Goal: Task Accomplishment & Management: Manage account settings

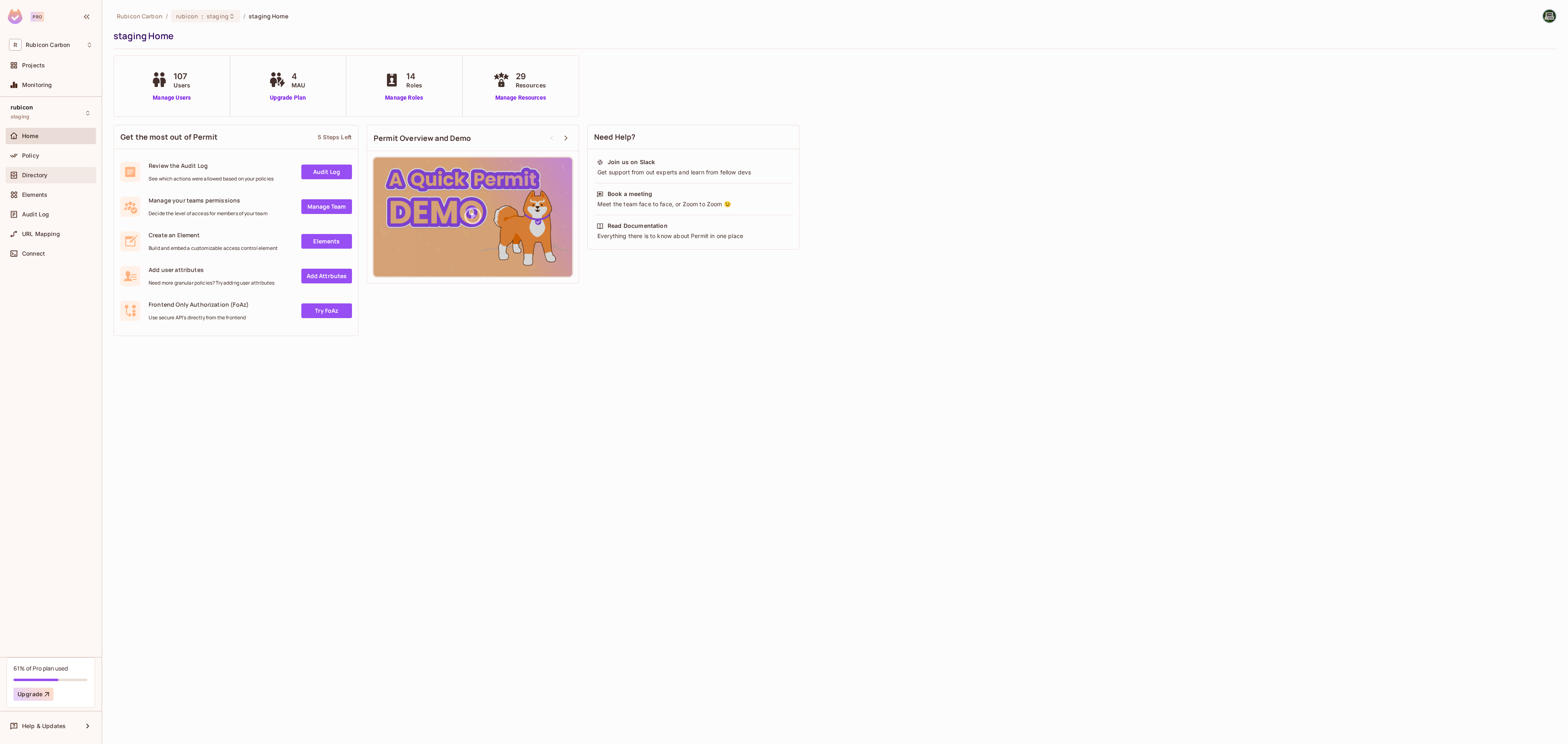
click at [28, 175] on span "Directory" at bounding box center [34, 175] width 25 height 7
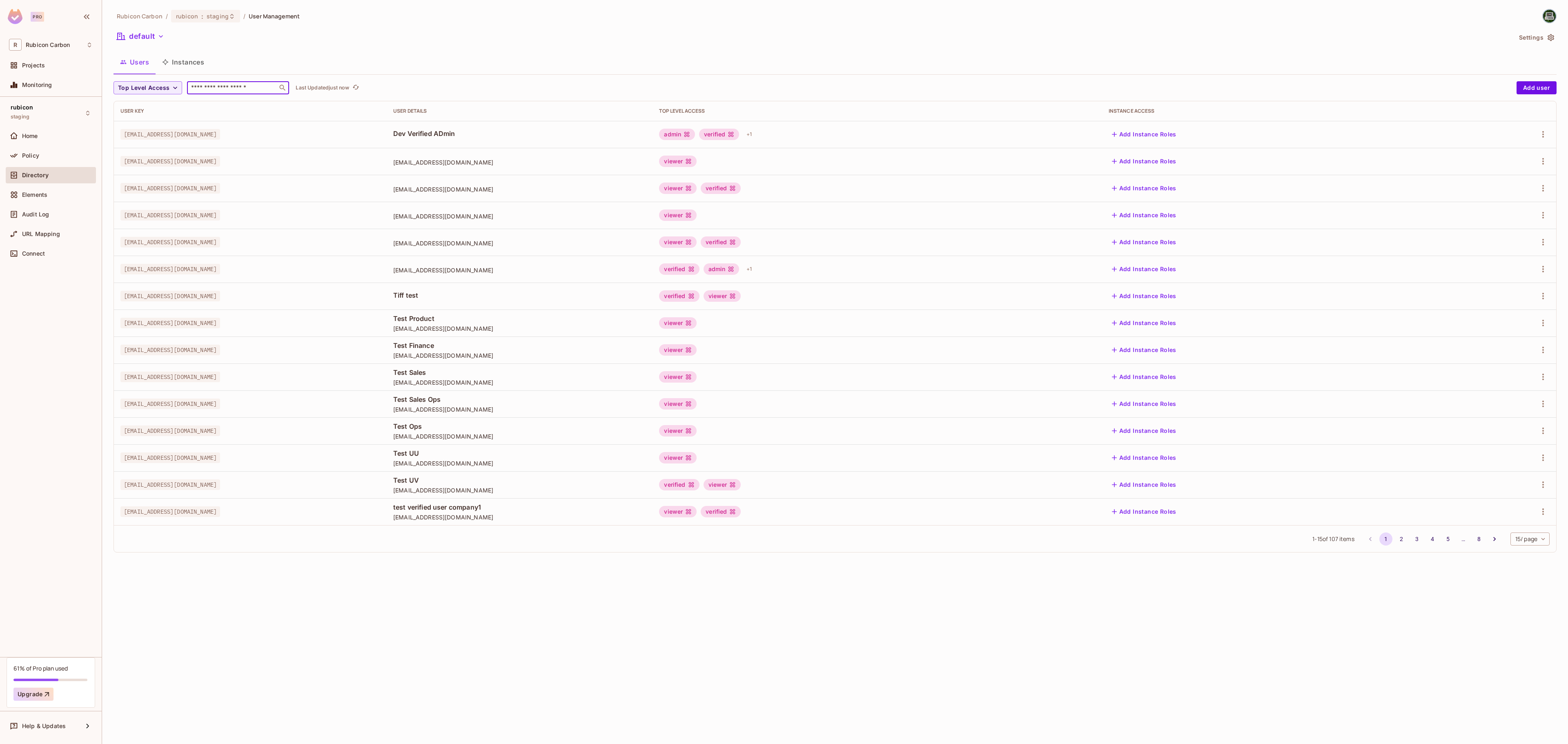
click at [225, 86] on input "text" at bounding box center [232, 88] width 86 height 8
click at [212, 21] on div "rubicon : staging" at bounding box center [205, 16] width 69 height 13
click at [307, 109] on div "test" at bounding box center [351, 107] width 106 height 10
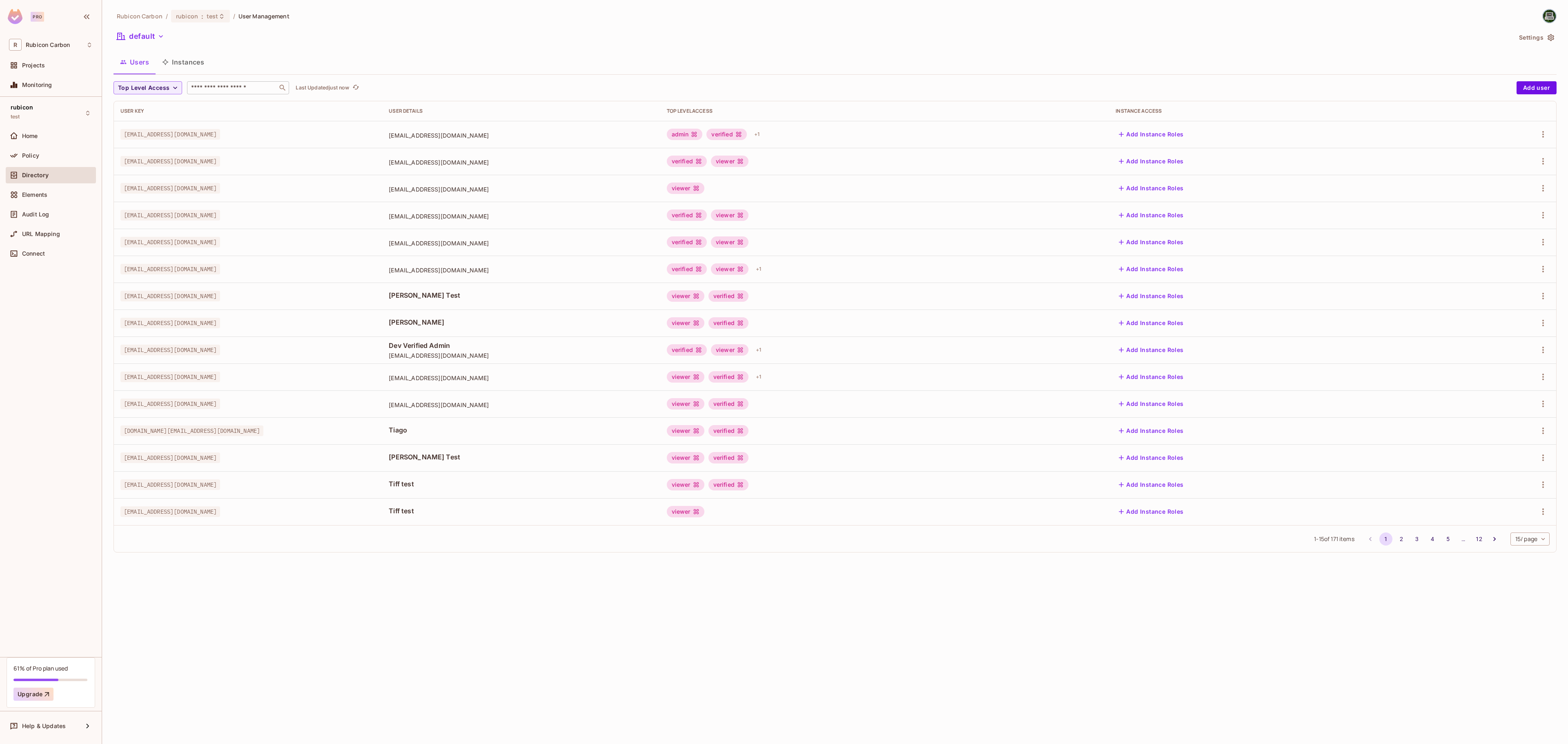
click at [254, 92] on input "text" at bounding box center [232, 88] width 86 height 8
drag, startPoint x: 206, startPoint y: 87, endPoint x: 137, endPoint y: 86, distance: 69.0
click at [137, 86] on div "Top Level Access * ​ Last Updated just now" at bounding box center [813, 88] width 1399 height 13
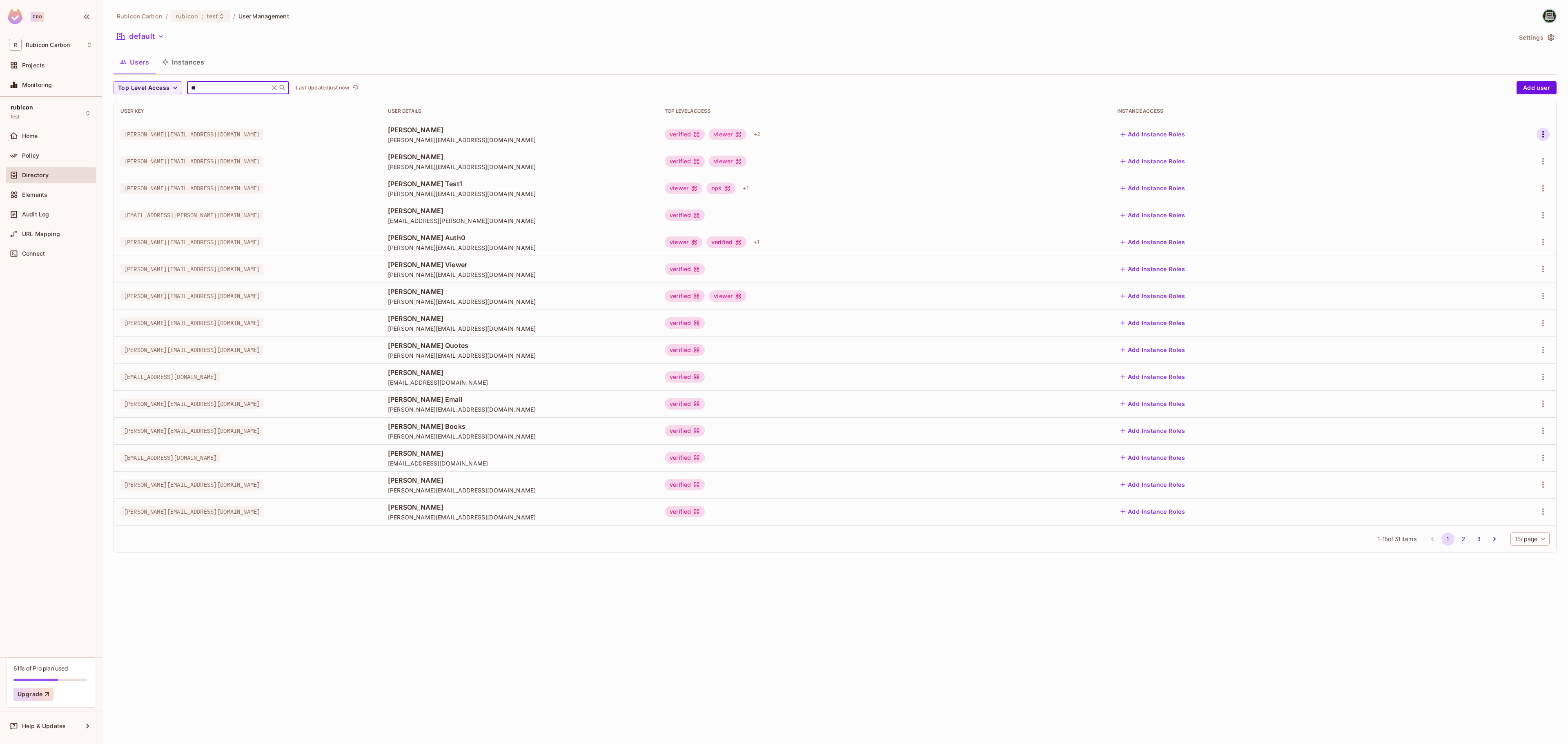
type input "**"
click at [1543, 131] on icon "button" at bounding box center [1544, 135] width 10 height 10
click at [1513, 148] on li "Edit" at bounding box center [1507, 154] width 73 height 18
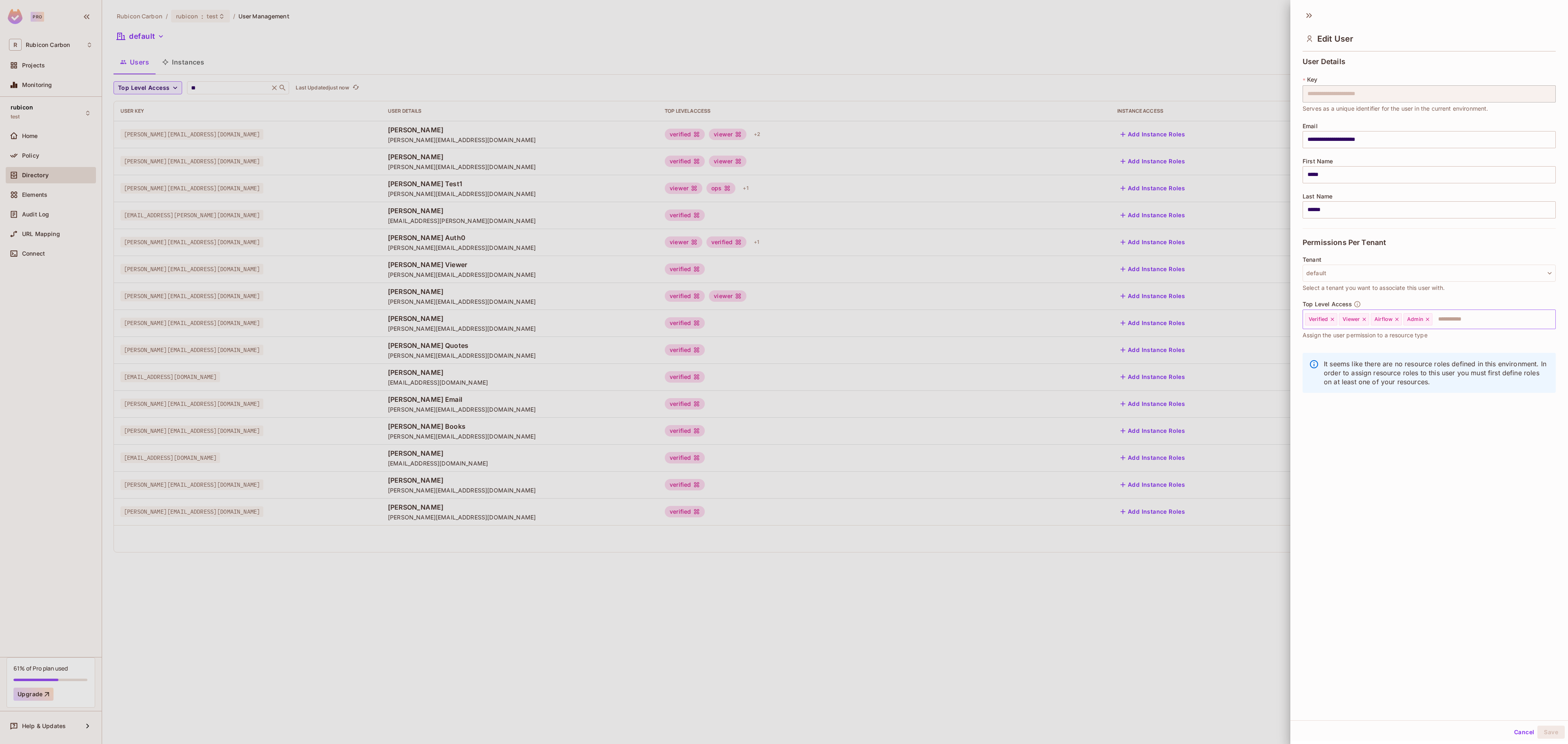
click at [1430, 318] on icon at bounding box center [1427, 319] width 6 height 6
click at [1432, 318] on input "text" at bounding box center [1471, 320] width 137 height 16
click at [1375, 427] on li "Sales" at bounding box center [1417, 429] width 228 height 15
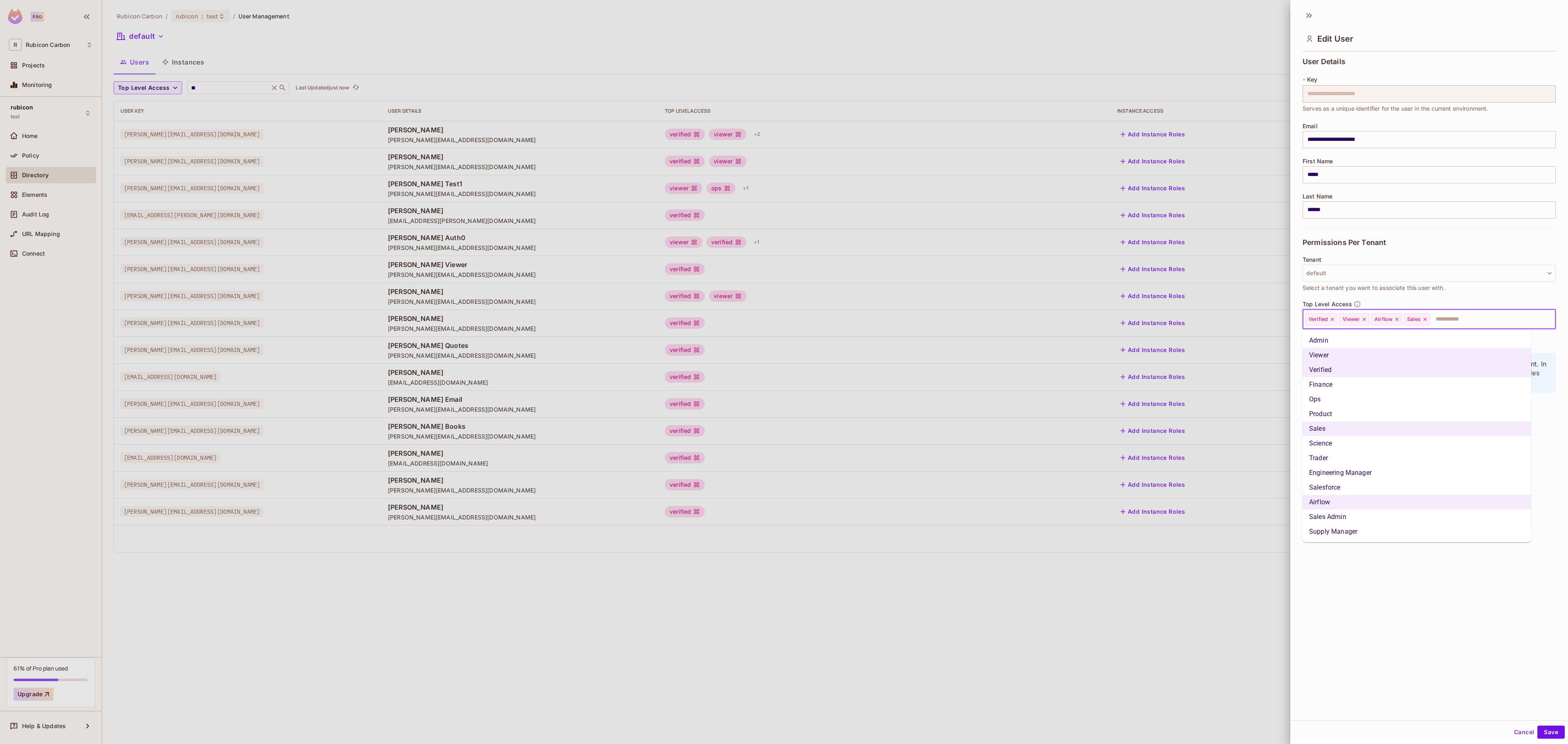
click at [1473, 317] on input "text" at bounding box center [1486, 320] width 109 height 16
click at [1380, 514] on li "Sales Admin" at bounding box center [1417, 517] width 228 height 15
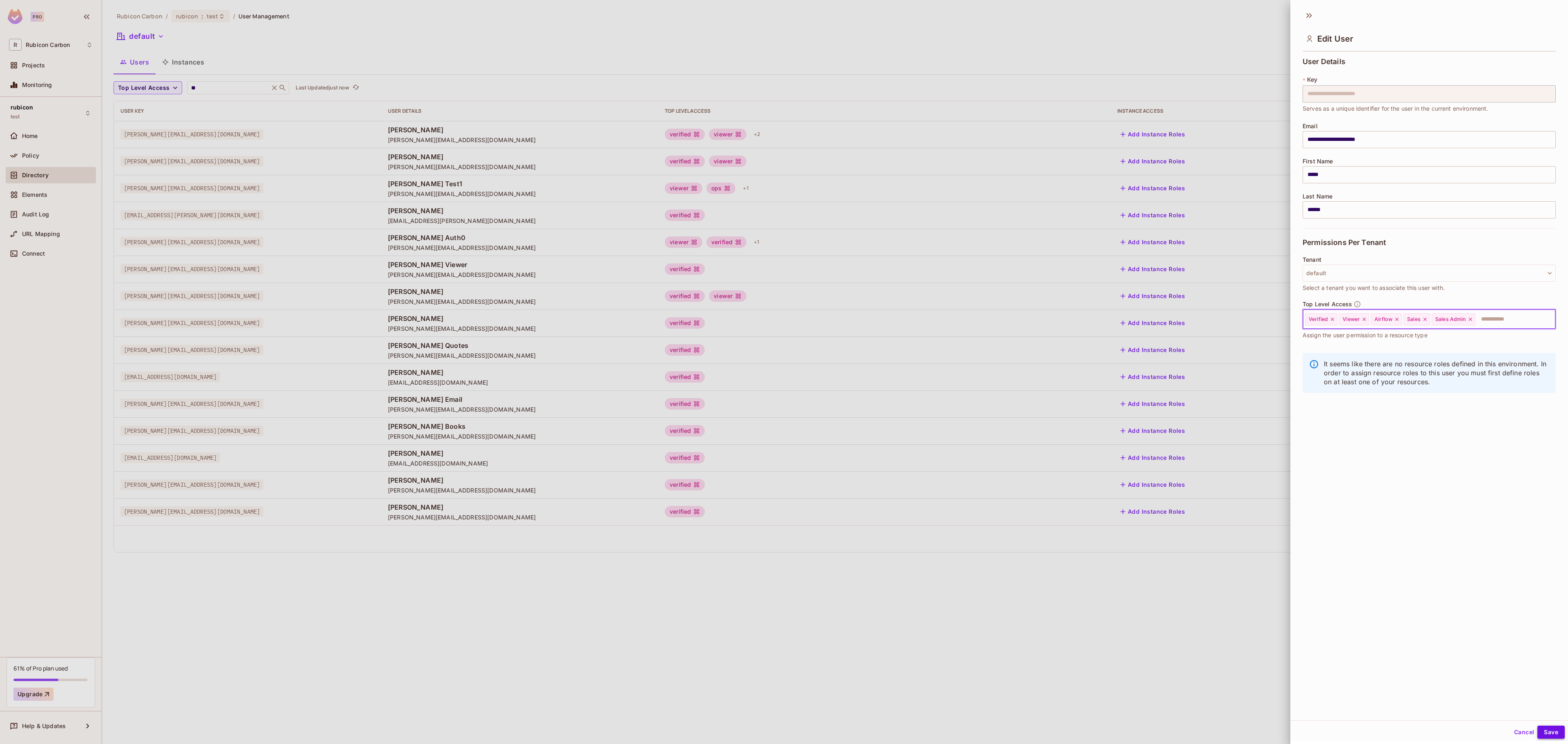
click at [1539, 729] on button "Save" at bounding box center [1552, 733] width 28 height 13
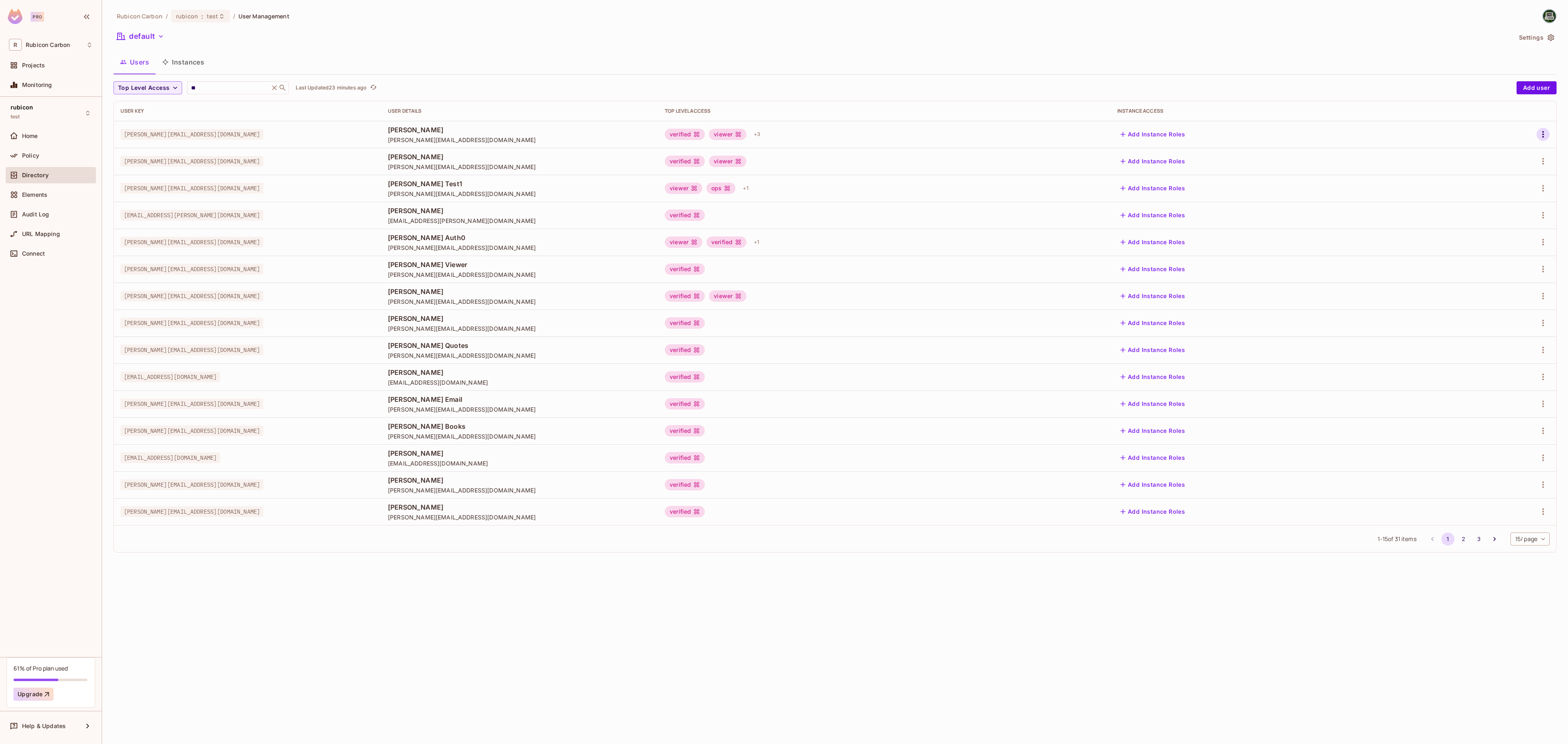
click at [1548, 134] on button "button" at bounding box center [1544, 135] width 13 height 13
click at [1500, 151] on div "Edit" at bounding box center [1500, 154] width 11 height 8
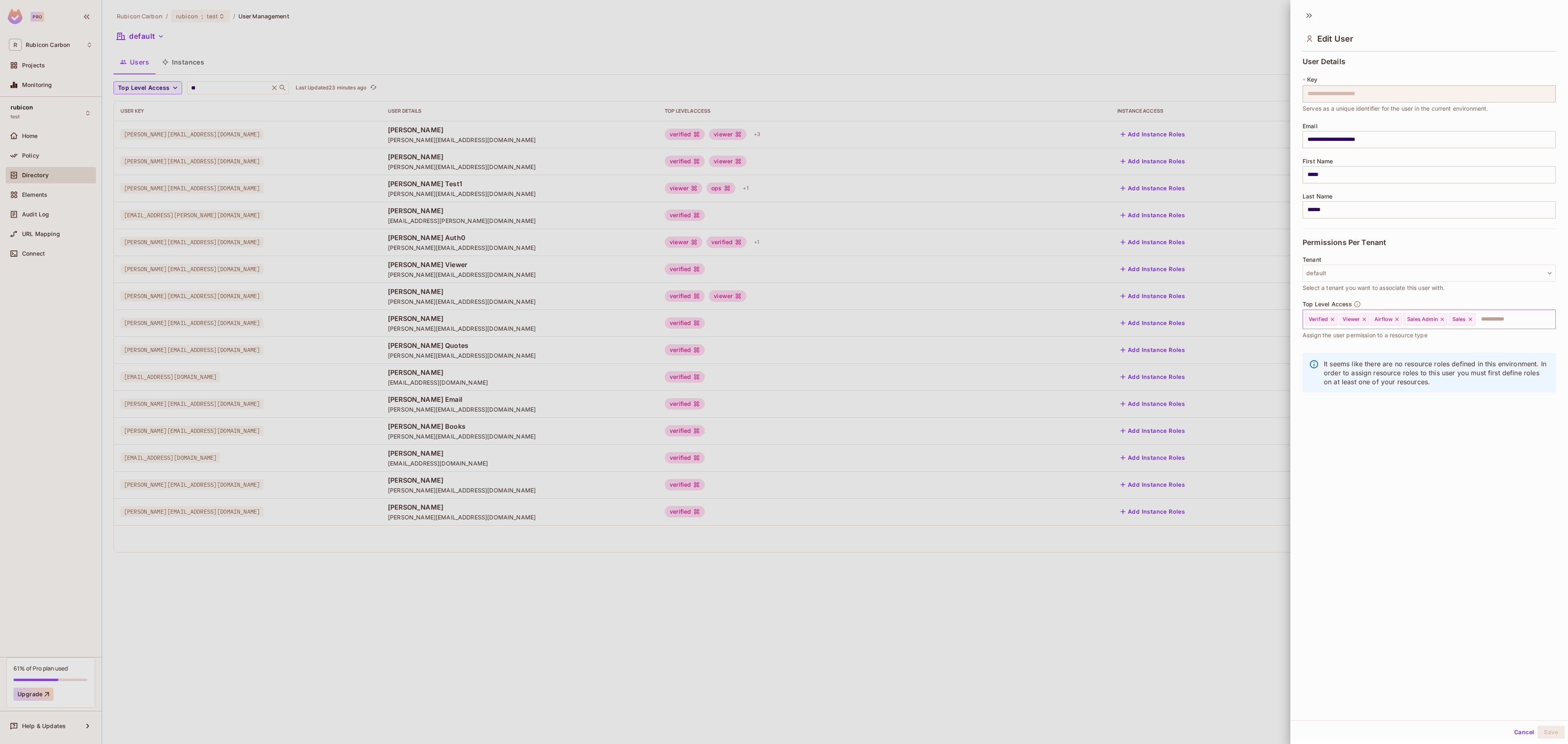
click at [1472, 321] on icon at bounding box center [1470, 320] width 3 height 3
click at [1444, 317] on icon at bounding box center [1442, 319] width 6 height 6
click at [1442, 321] on input "text" at bounding box center [1471, 320] width 137 height 16
click at [1354, 451] on li "Trader" at bounding box center [1417, 458] width 228 height 15
click at [1538, 729] on button "Save" at bounding box center [1552, 733] width 28 height 13
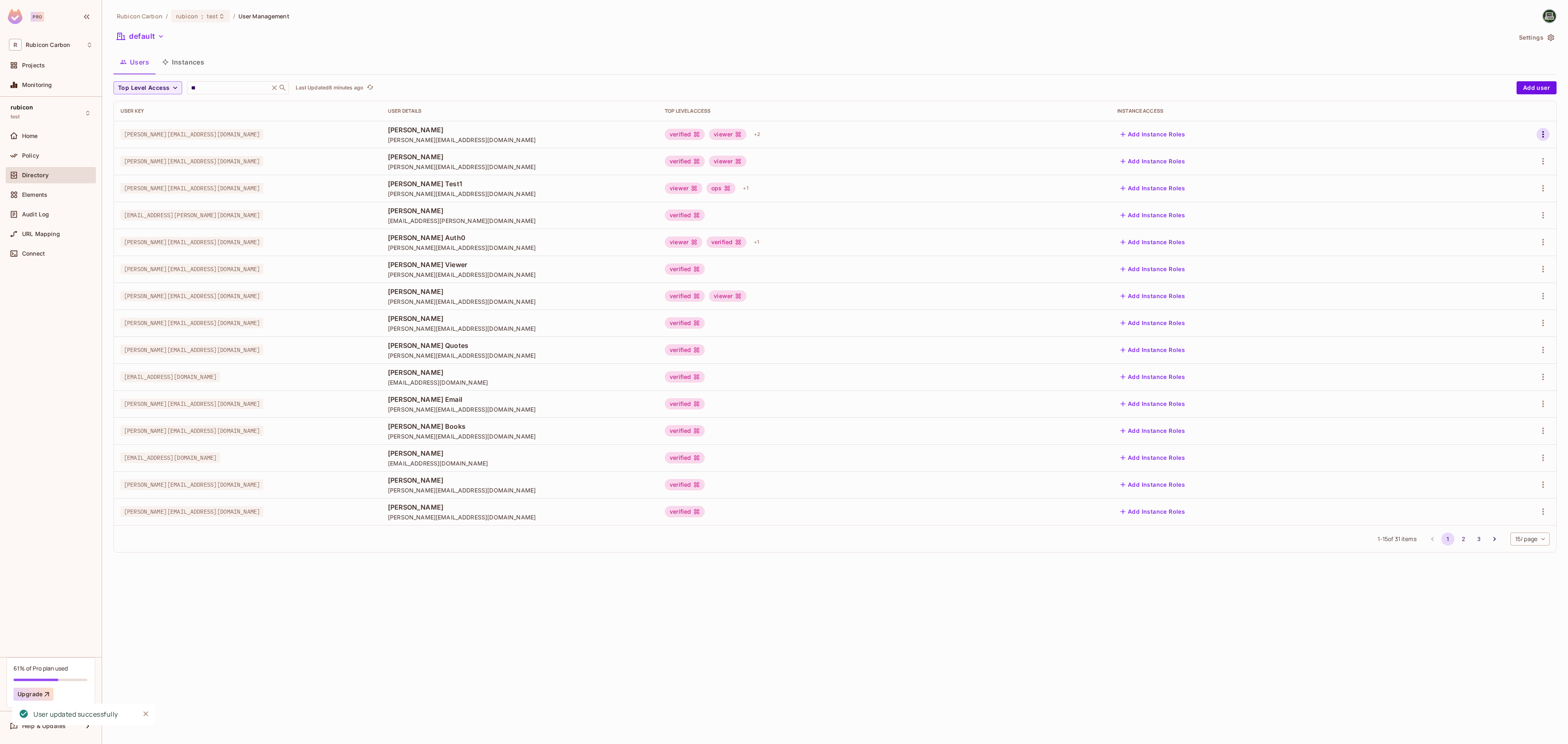
click at [1541, 131] on icon "button" at bounding box center [1544, 135] width 10 height 10
click at [1495, 155] on div "Edit" at bounding box center [1500, 154] width 11 height 8
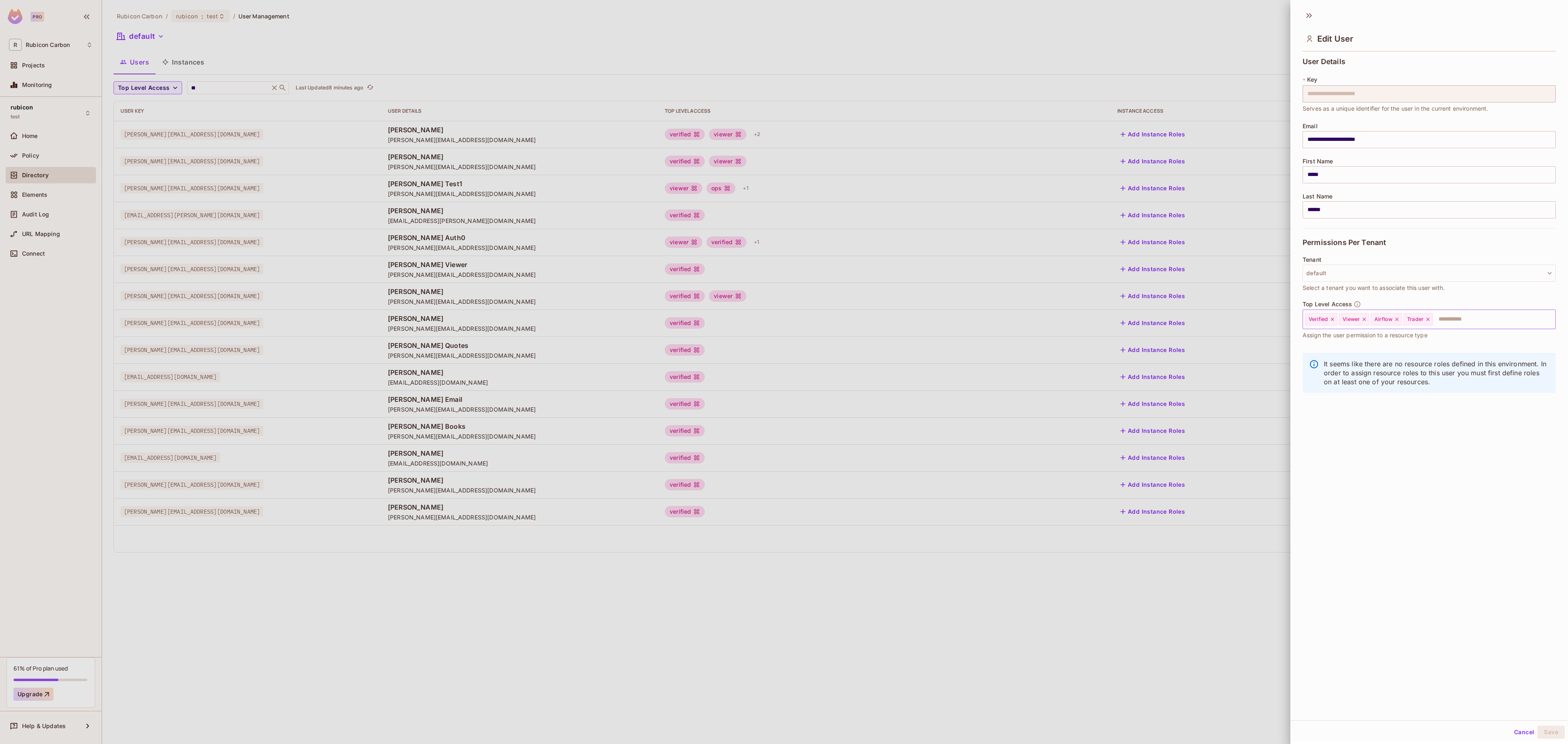
click at [1430, 321] on icon at bounding box center [1428, 319] width 6 height 6
click at [1430, 321] on input "text" at bounding box center [1471, 320] width 137 height 16
click at [1362, 429] on li "Sales" at bounding box center [1417, 429] width 228 height 15
click at [1459, 322] on input "text" at bounding box center [1486, 320] width 109 height 16
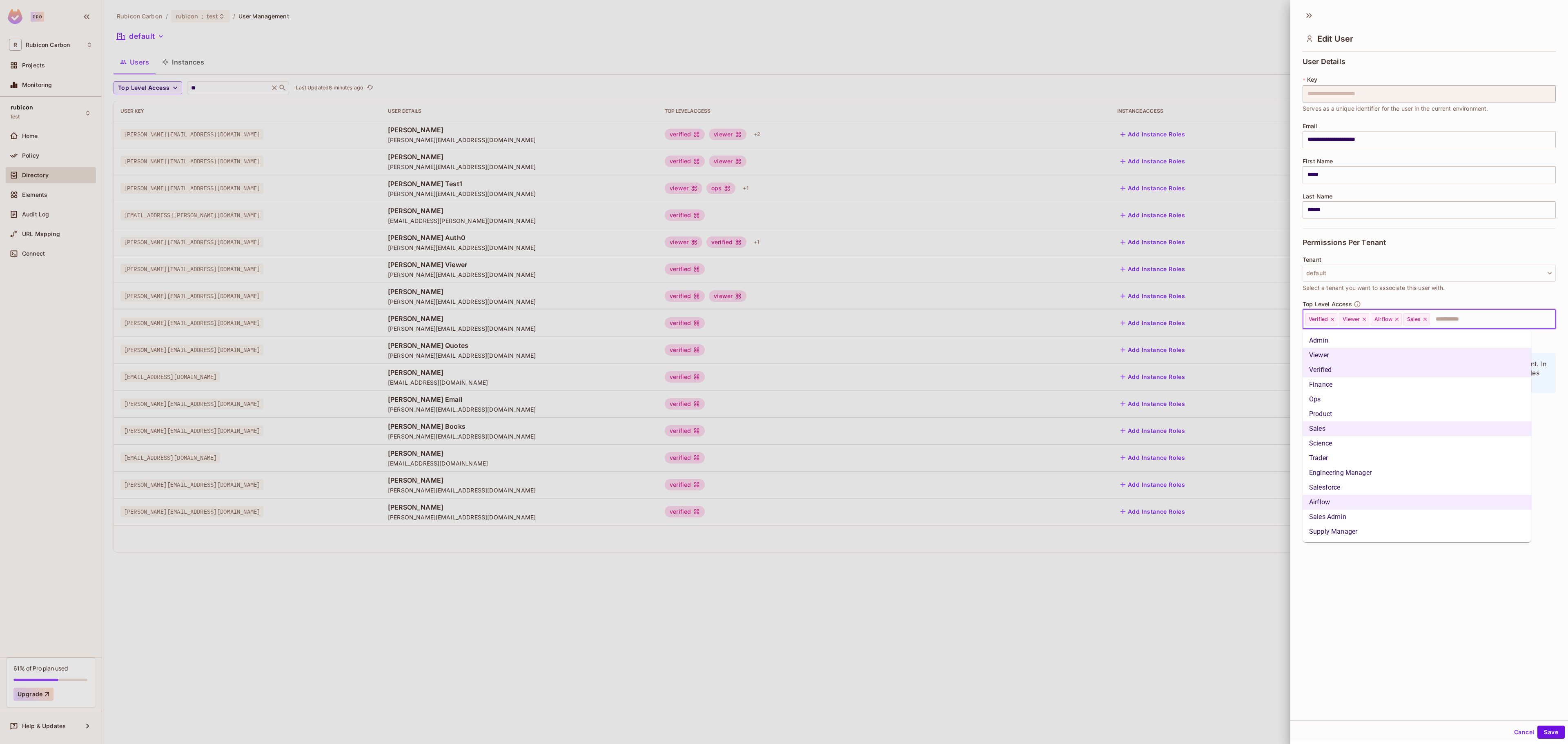
click at [1357, 512] on li "Sales Admin" at bounding box center [1417, 517] width 228 height 15
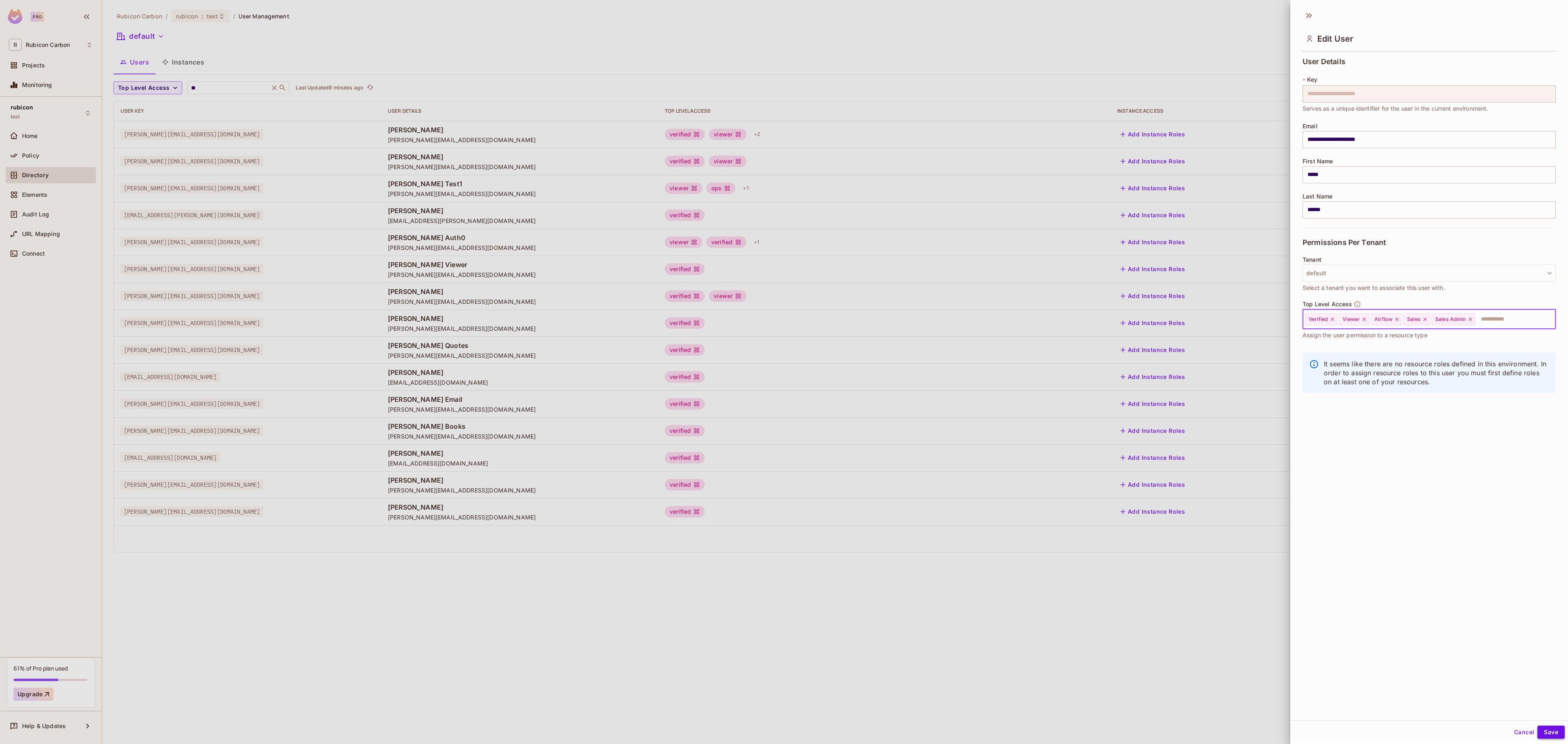
click at [1539, 736] on button "Save" at bounding box center [1552, 733] width 28 height 13
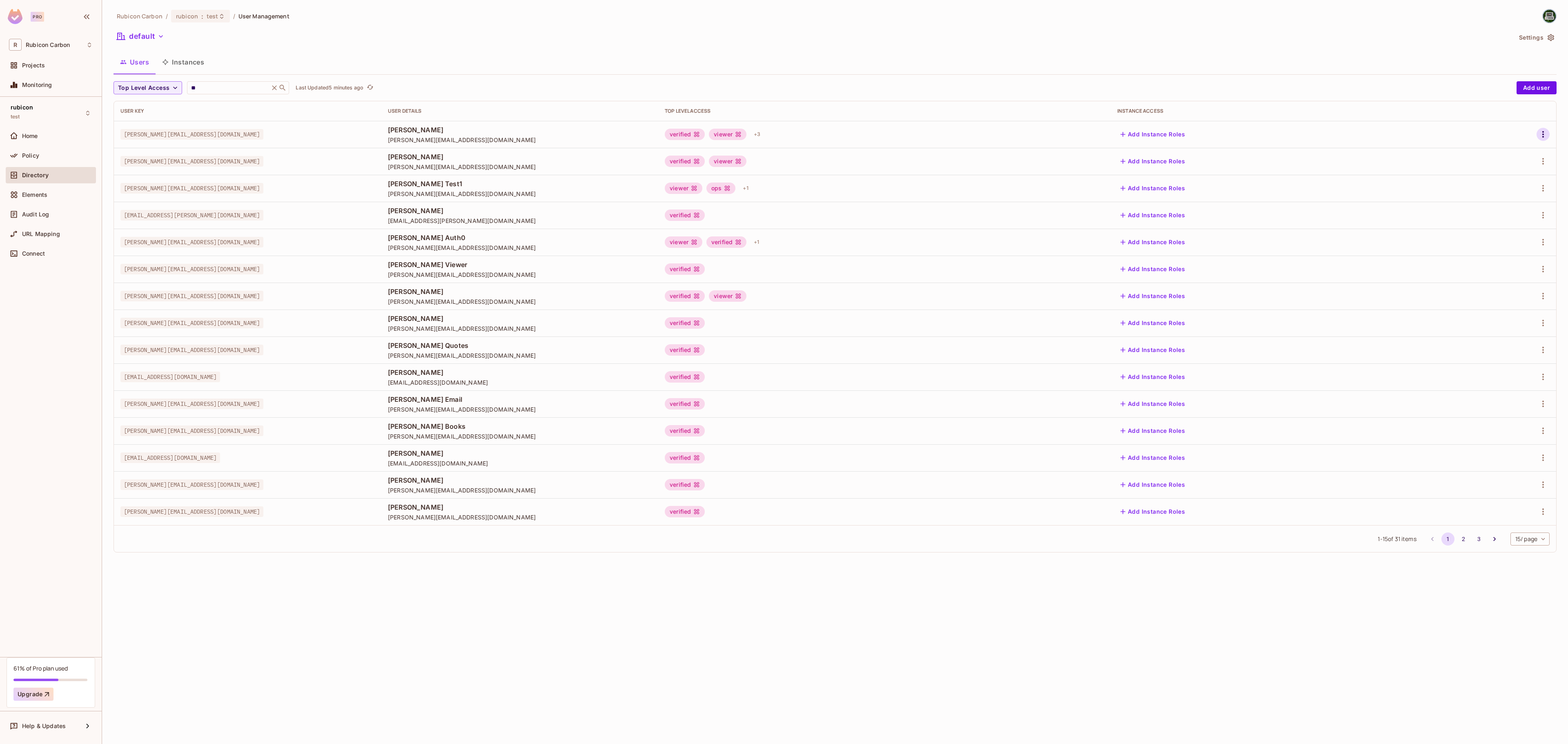
click at [1545, 138] on icon "button" at bounding box center [1544, 135] width 10 height 10
click at [1512, 153] on li "Edit" at bounding box center [1507, 154] width 73 height 18
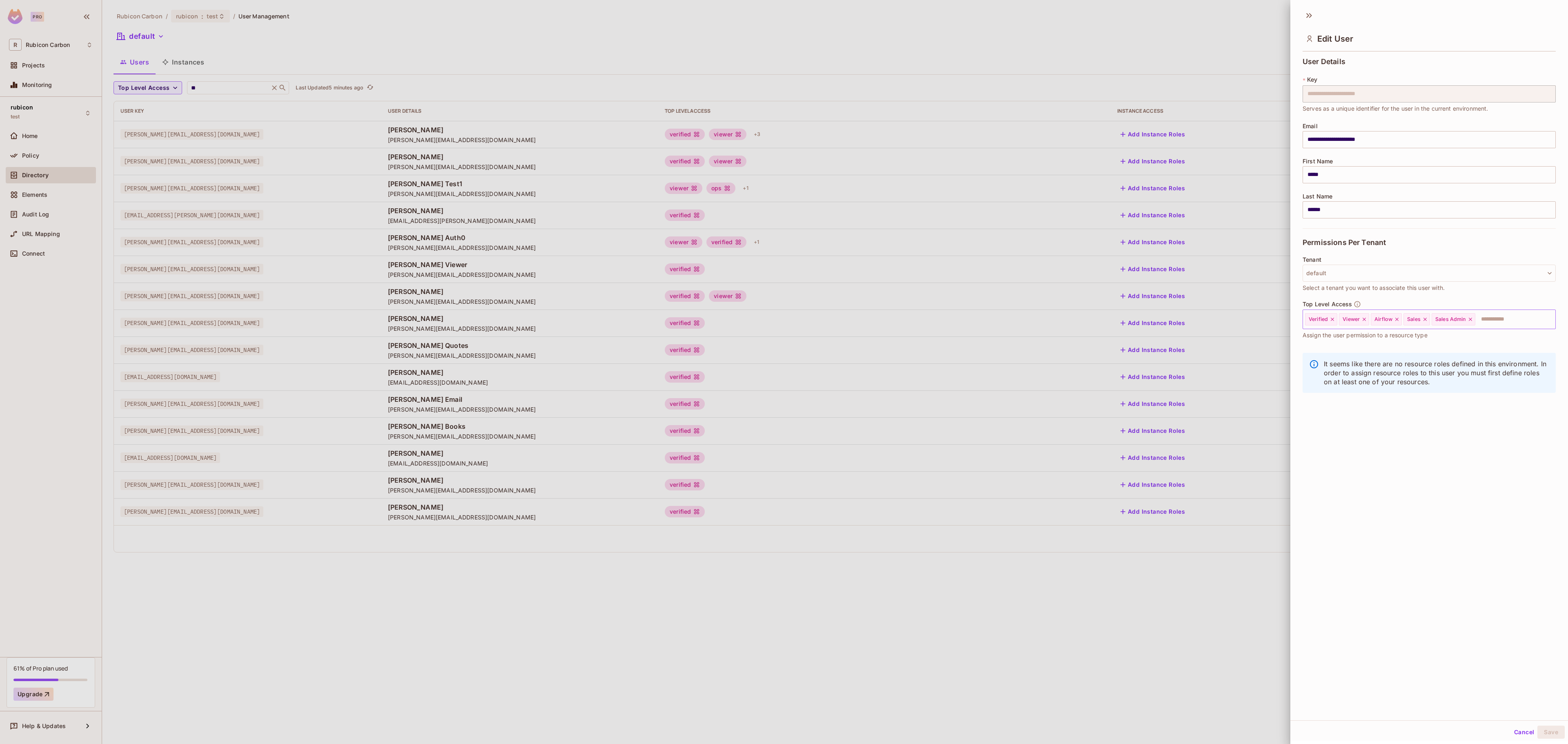
click at [1427, 321] on icon at bounding box center [1425, 320] width 3 height 3
click at [1445, 322] on icon at bounding box center [1442, 319] width 6 height 6
click at [1446, 322] on input "text" at bounding box center [1471, 320] width 137 height 16
